Goal: Find specific page/section: Find specific page/section

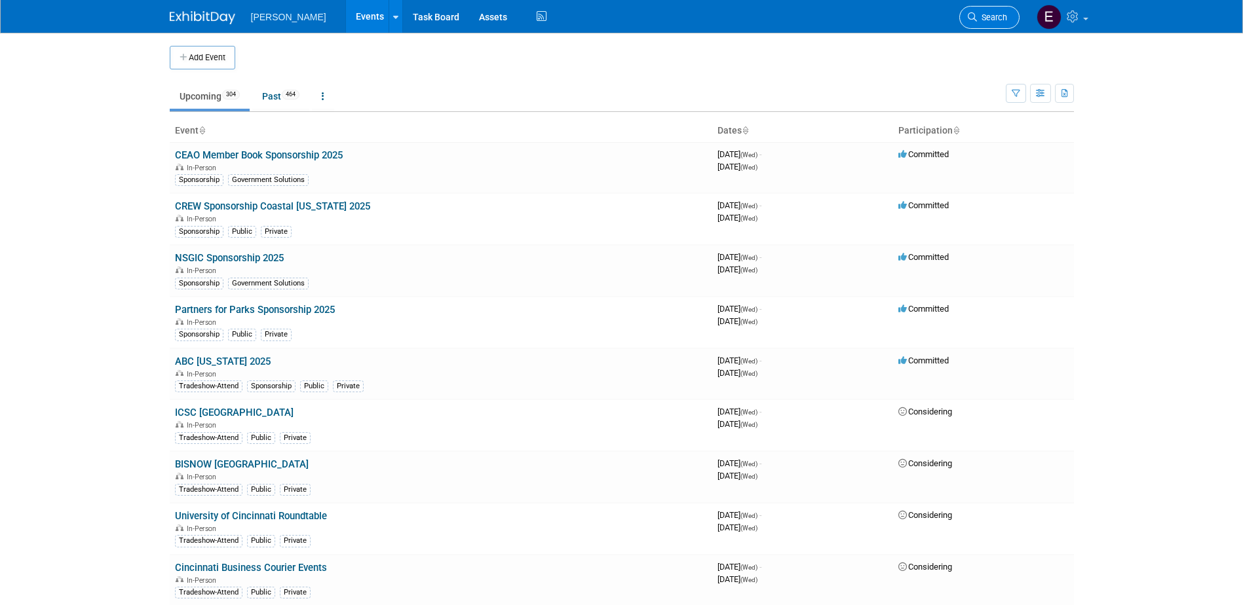
click at [1001, 18] on span "Search" at bounding box center [992, 17] width 30 height 10
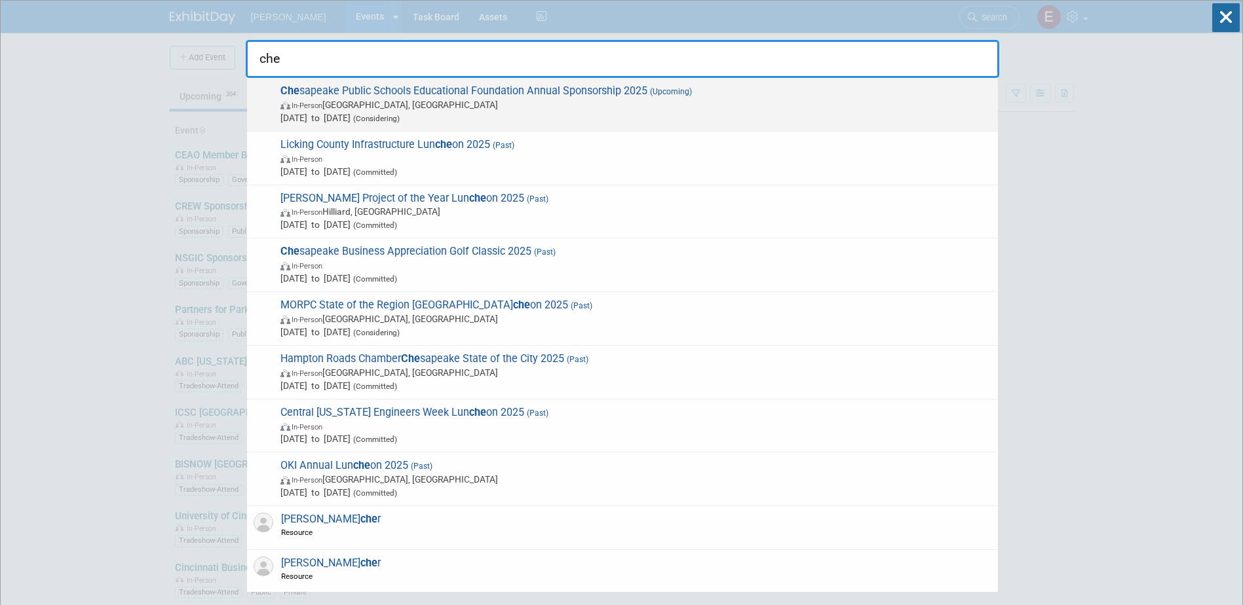
type input "che"
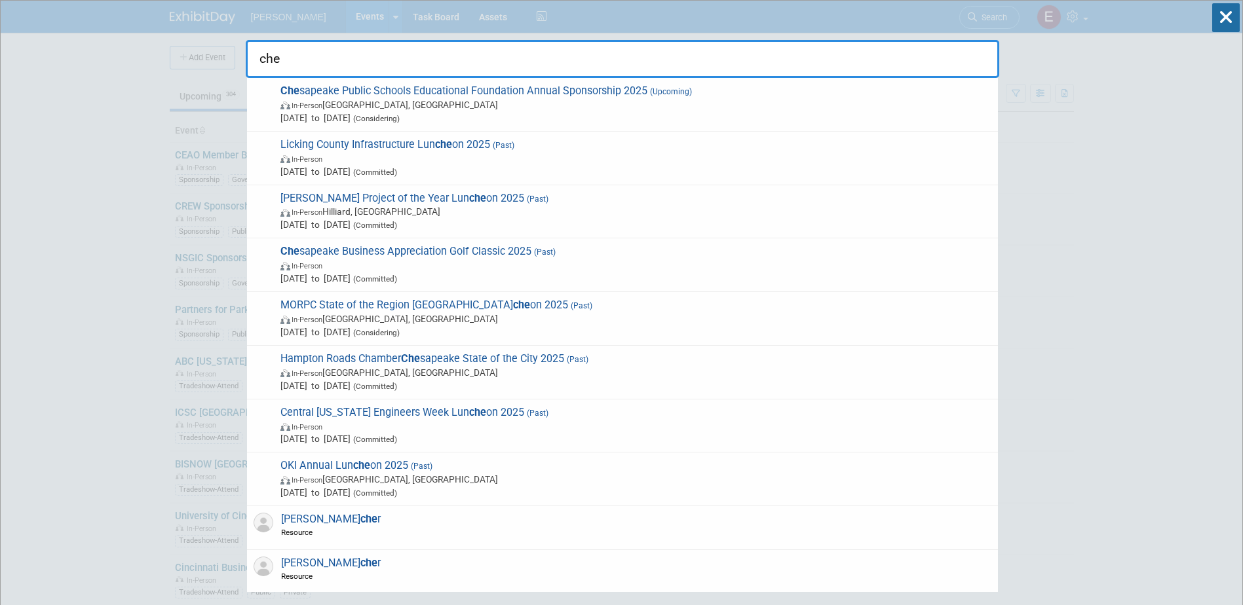
click at [397, 107] on span "In-Person Chesapeake, VA" at bounding box center [635, 104] width 711 height 13
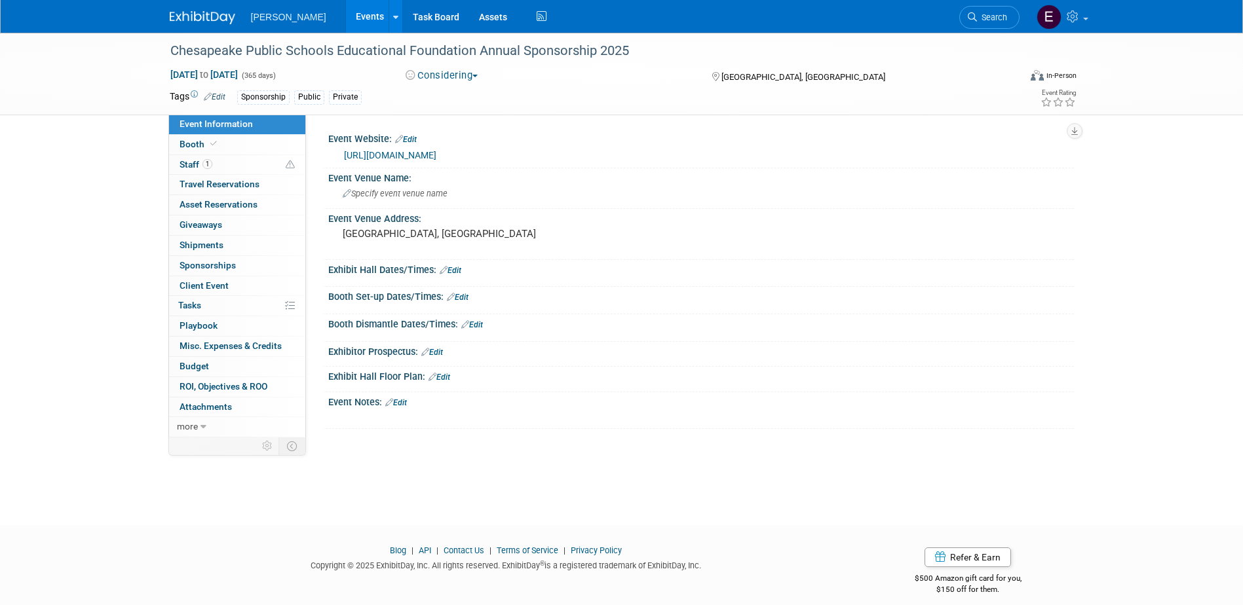
click at [449, 76] on button "Considering" at bounding box center [442, 76] width 82 height 14
click at [449, 128] on link "Not Going" at bounding box center [454, 133] width 104 height 18
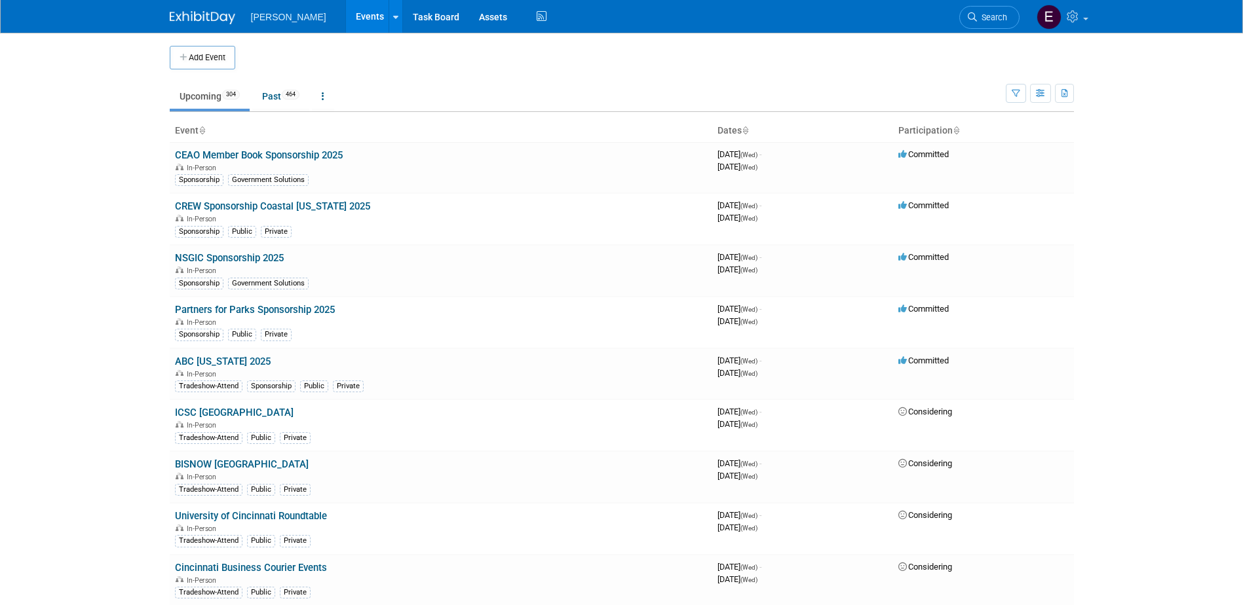
click at [994, 18] on span "Search" at bounding box center [992, 17] width 30 height 10
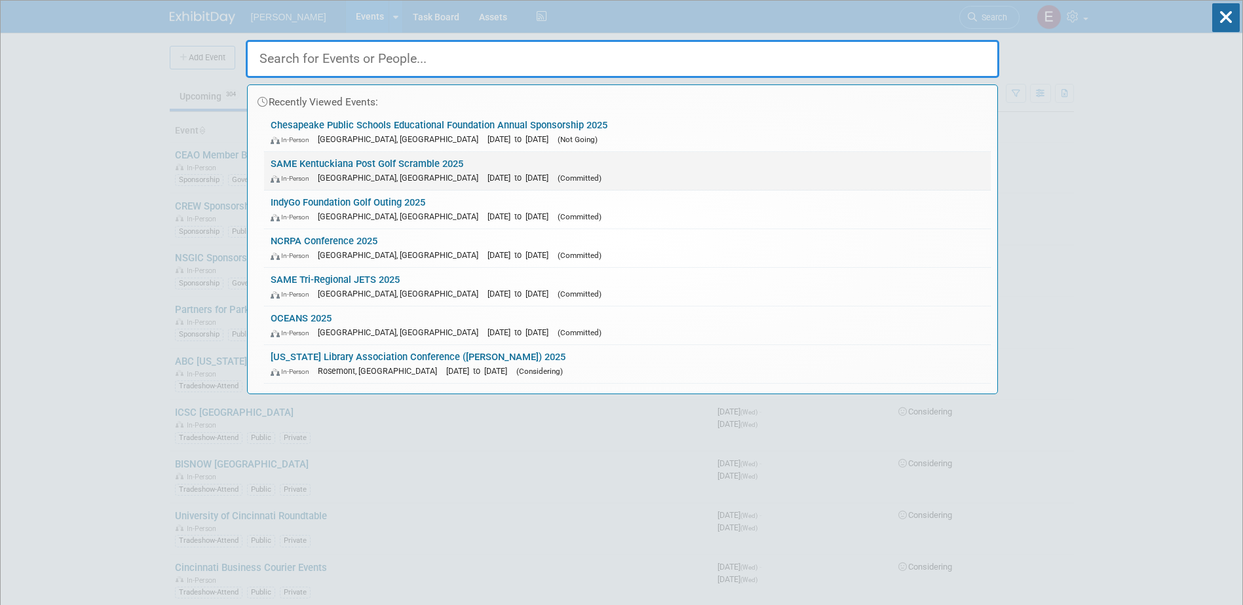
click at [398, 172] on div "In-Person Shepherdsville, KY Oct 3, 2025 to Oct 3, 2025 (Committed)" at bounding box center [627, 178] width 713 height 14
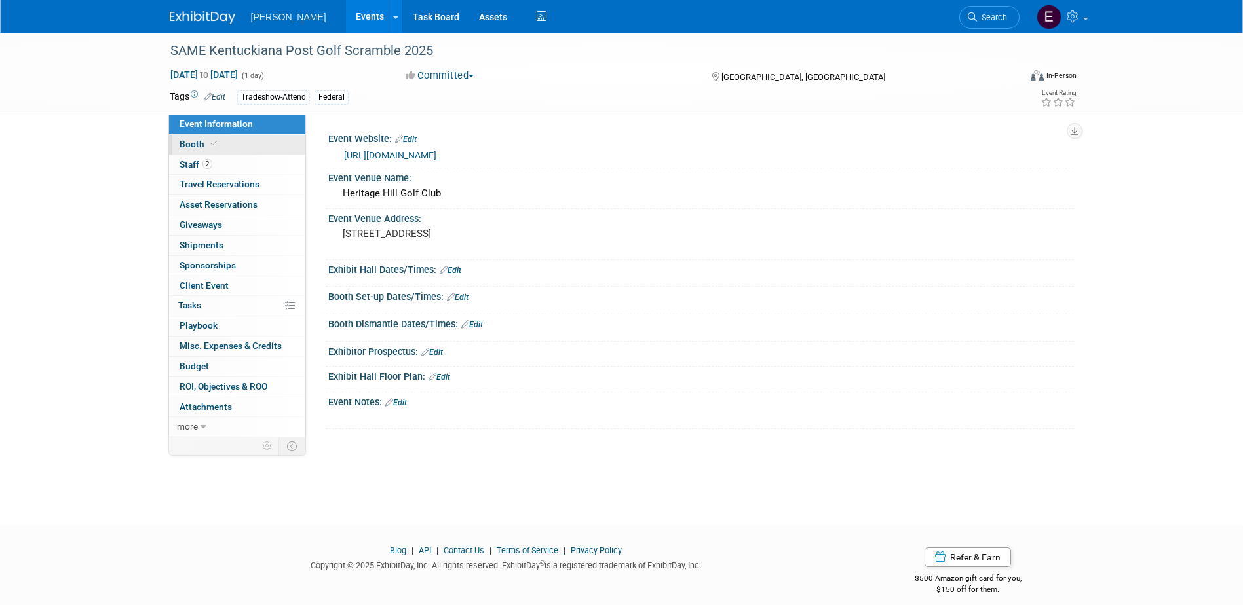
click at [222, 153] on link "Booth" at bounding box center [237, 145] width 136 height 20
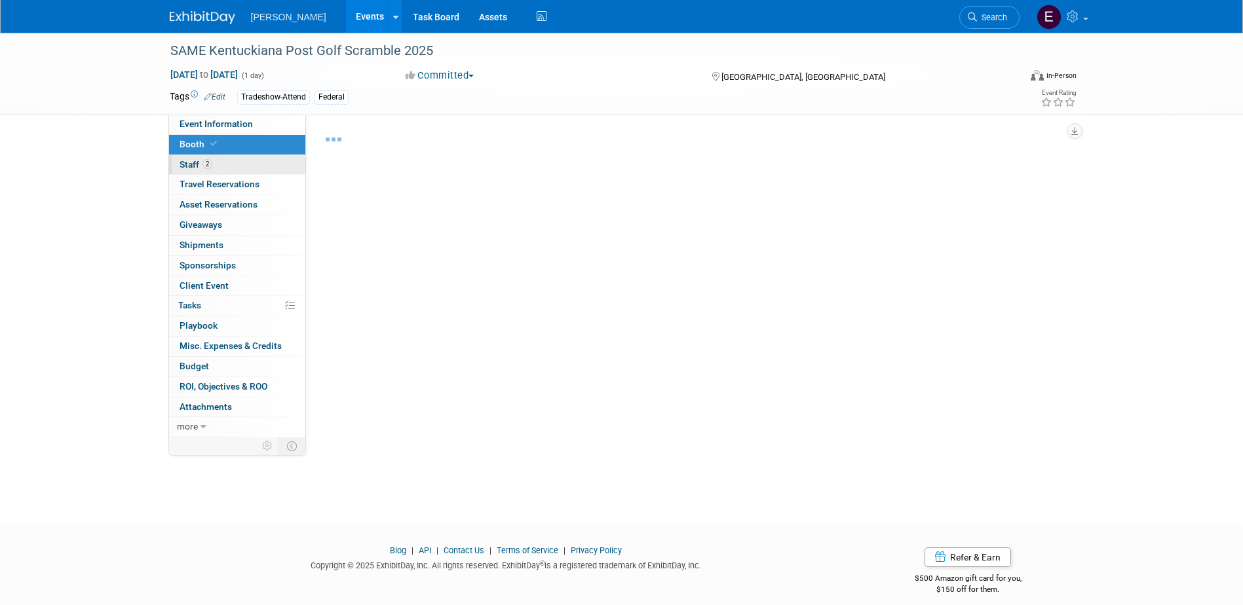
click at [222, 155] on link "2 Staff 2" at bounding box center [237, 165] width 136 height 20
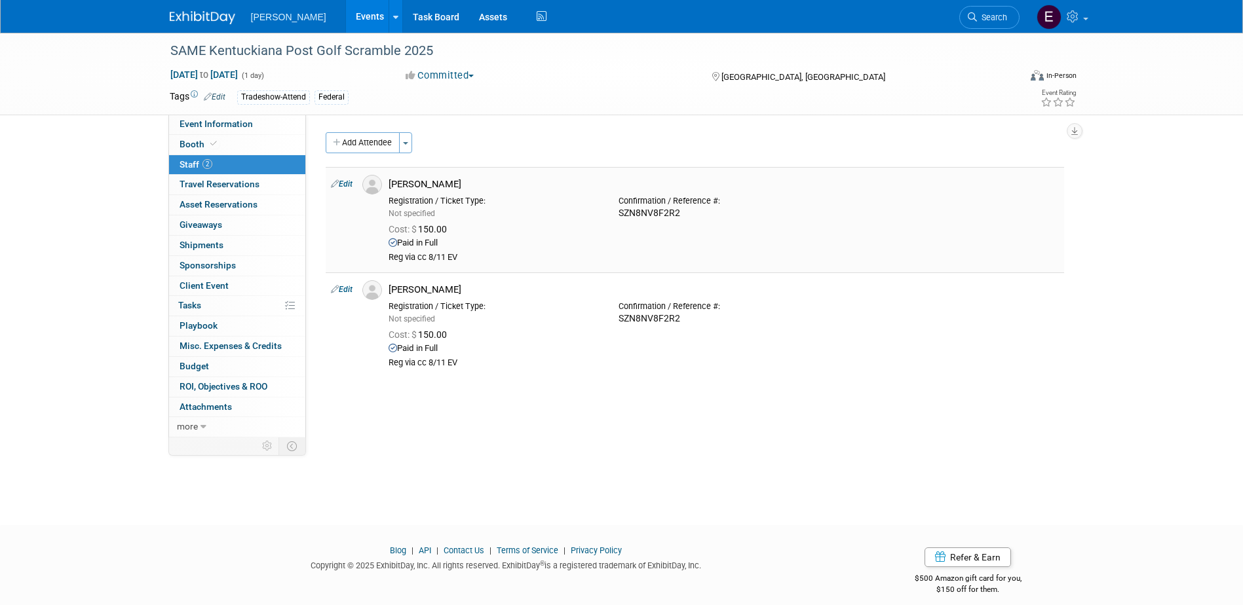
drag, startPoint x: 651, startPoint y: 207, endPoint x: 611, endPoint y: 212, distance: 40.3
click at [611, 212] on div "Confirmation / Reference #: SZN8NV8F2R2" at bounding box center [724, 205] width 230 height 29
drag, startPoint x: 611, startPoint y: 212, endPoint x: 626, endPoint y: 212, distance: 14.4
copy div "SZN8NV8F2R2"
